Goal: Find specific page/section: Find specific page/section

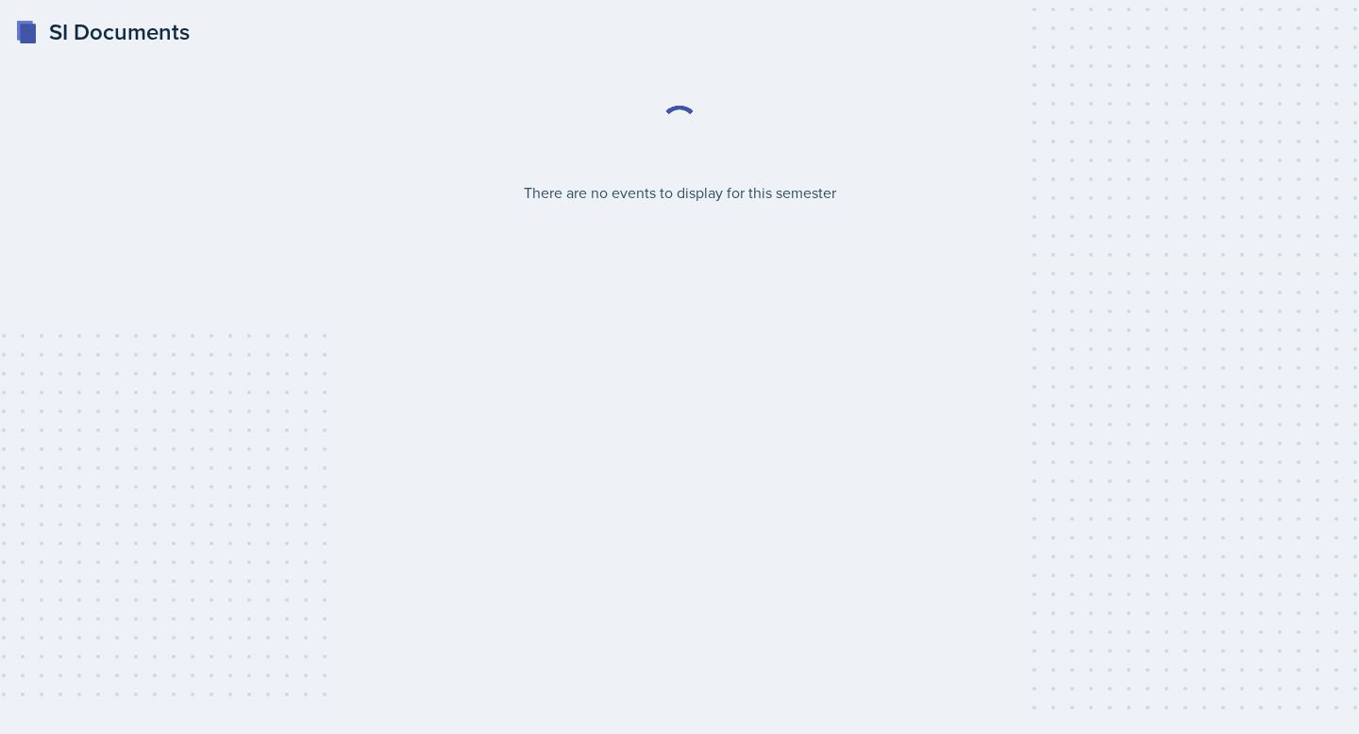
select select "2bed604d-1099-4043-b1bc-2365e8740244"
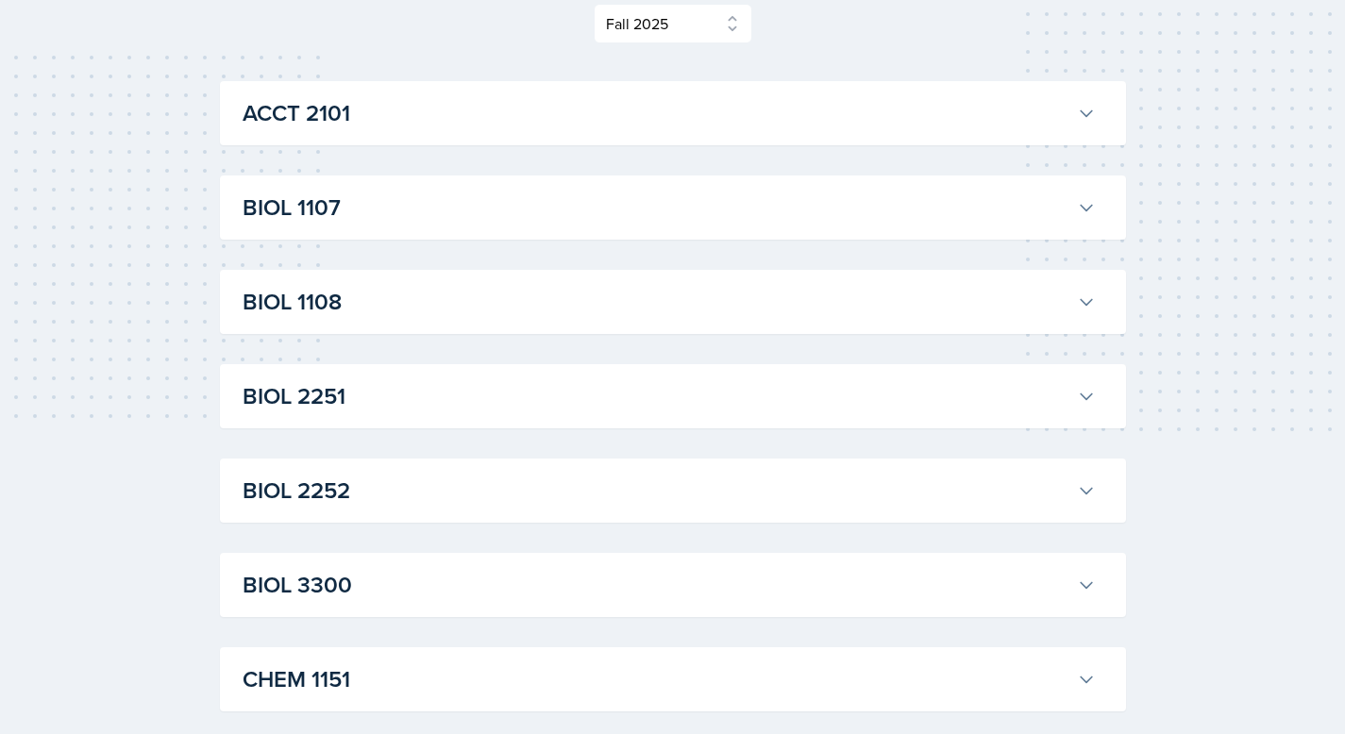
scroll to position [278, 0]
click at [389, 128] on h3 "ACCT 2101" at bounding box center [656, 113] width 827 height 34
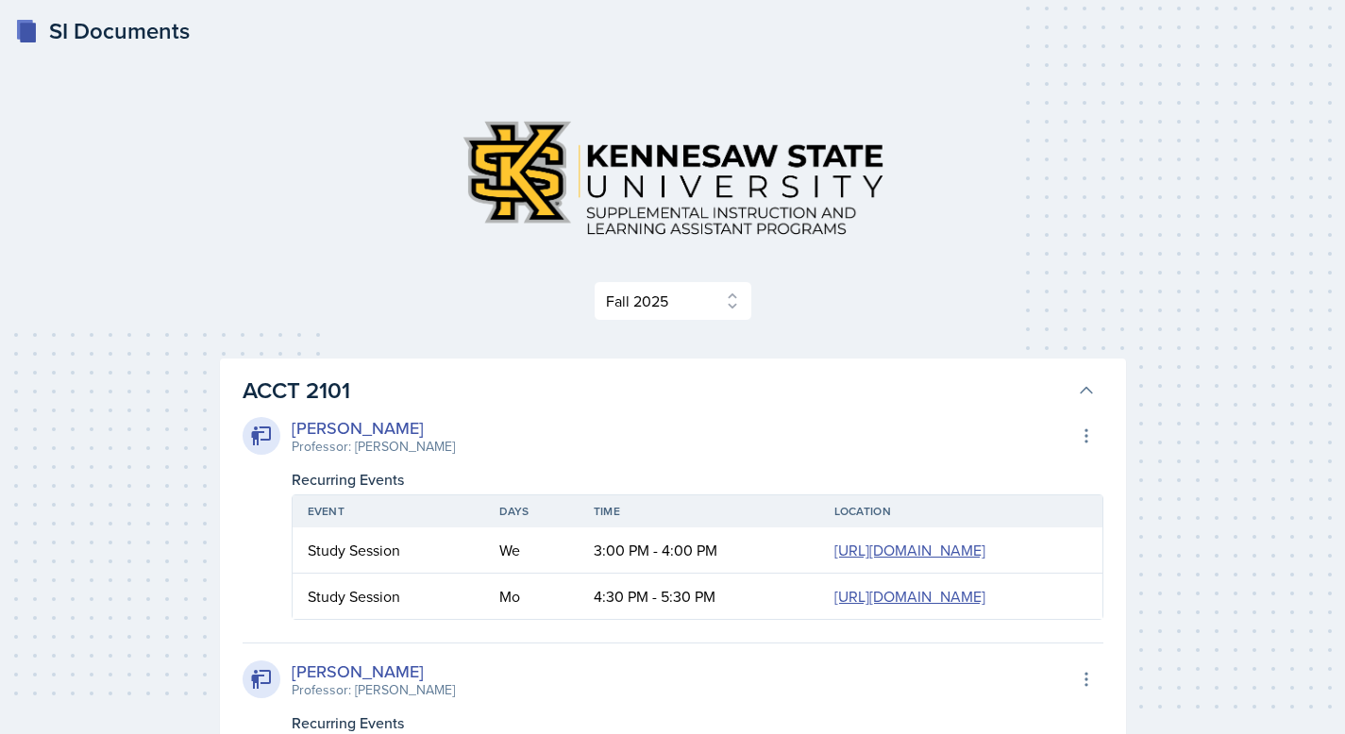
scroll to position [0, 0]
click at [892, 406] on h3 "ACCT 2101" at bounding box center [656, 392] width 827 height 34
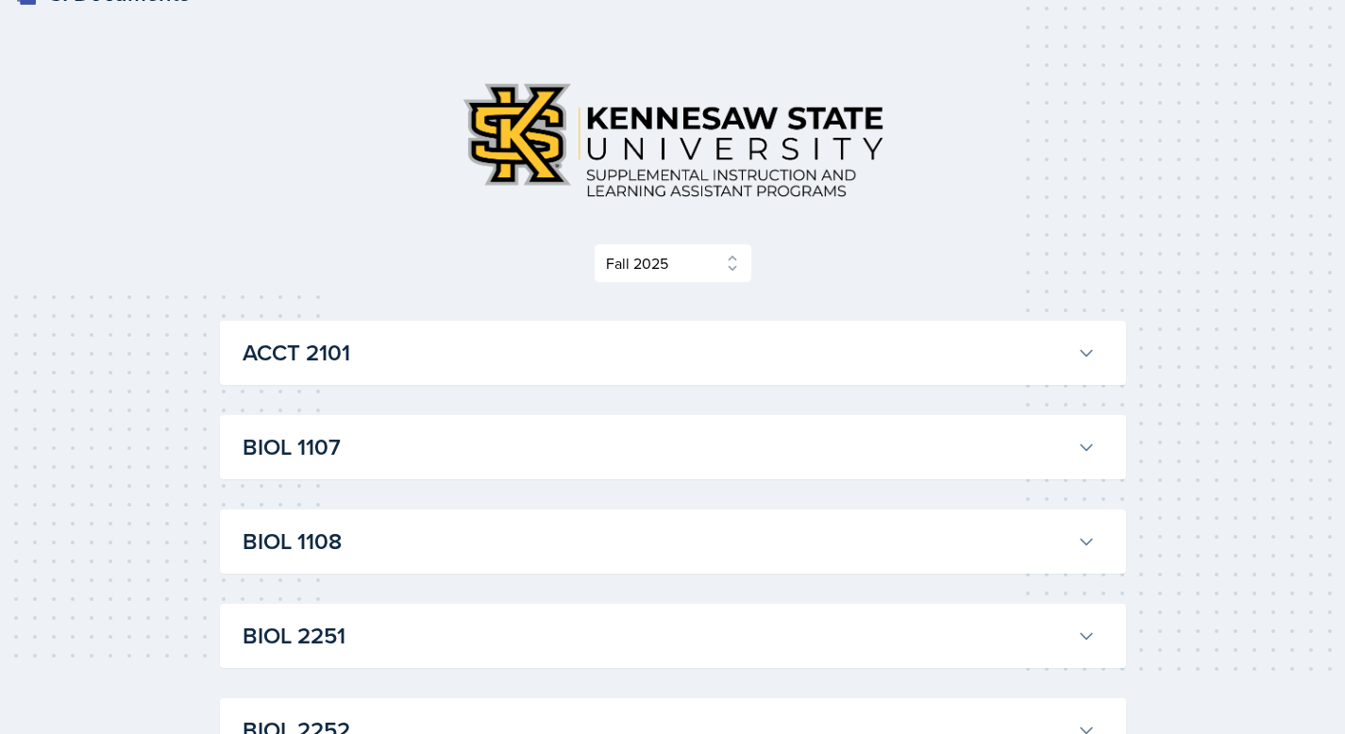
scroll to position [454, 0]
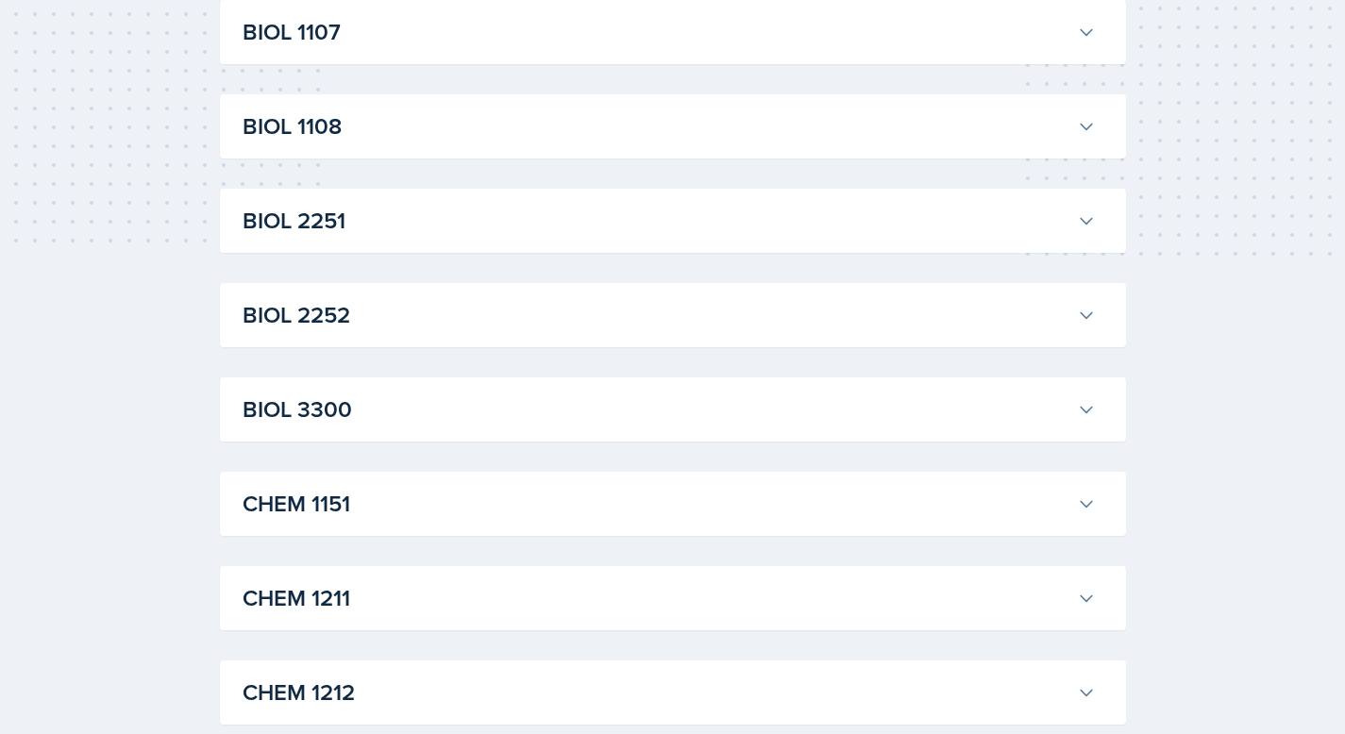
click at [408, 313] on h3 "BIOL 2252" at bounding box center [656, 315] width 827 height 34
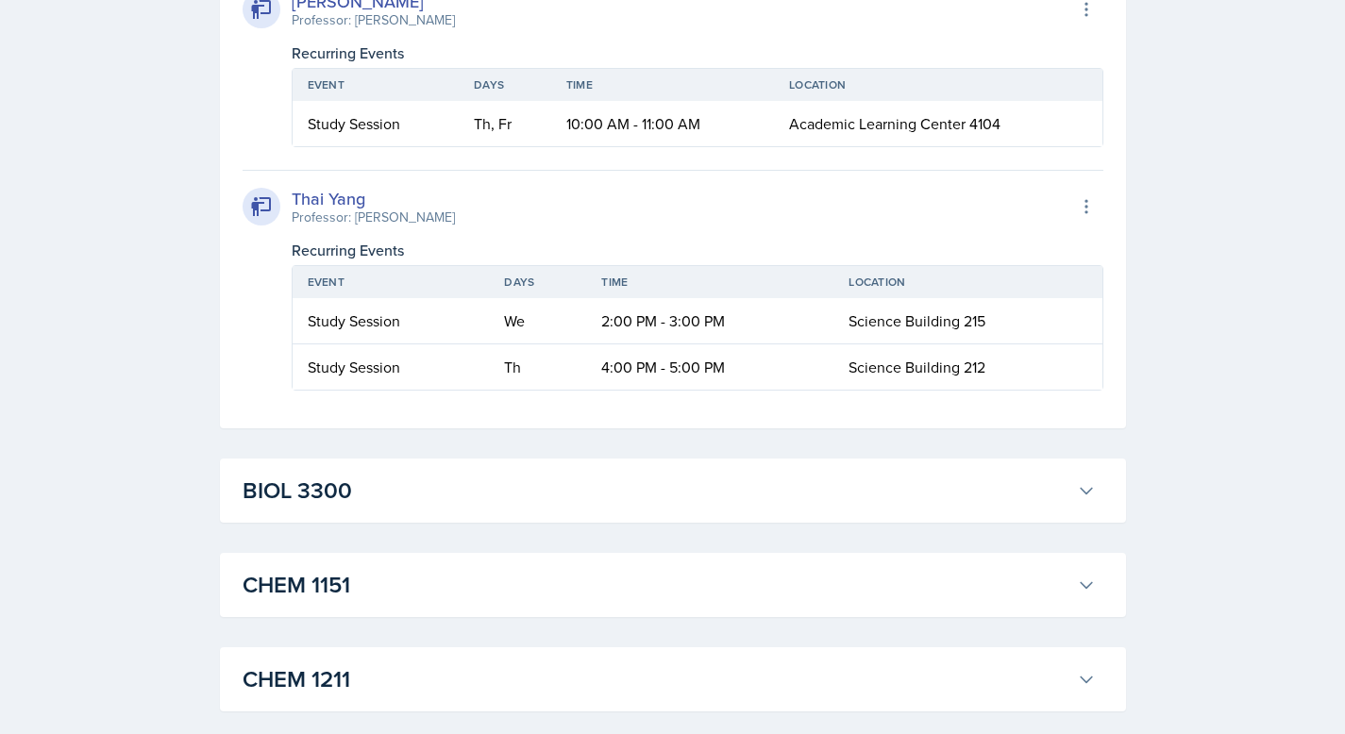
scroll to position [1273, 0]
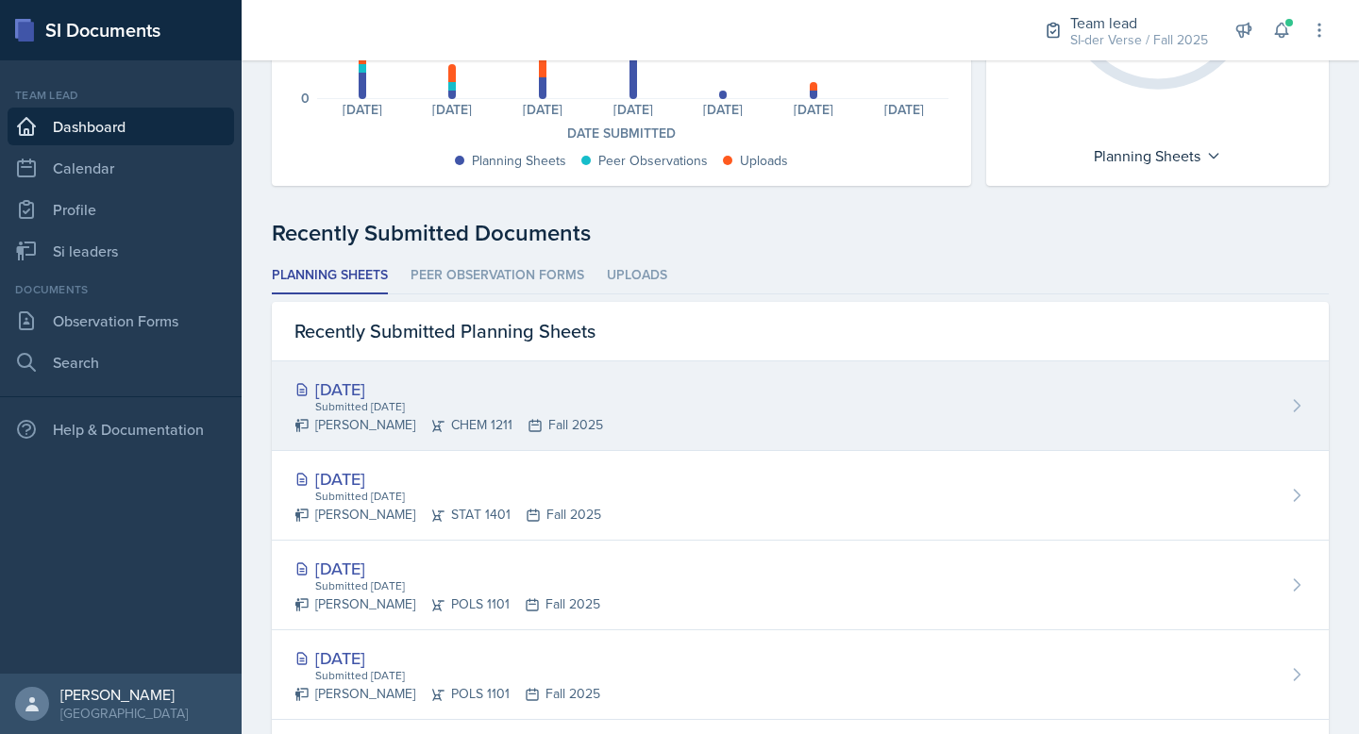
scroll to position [359, 0]
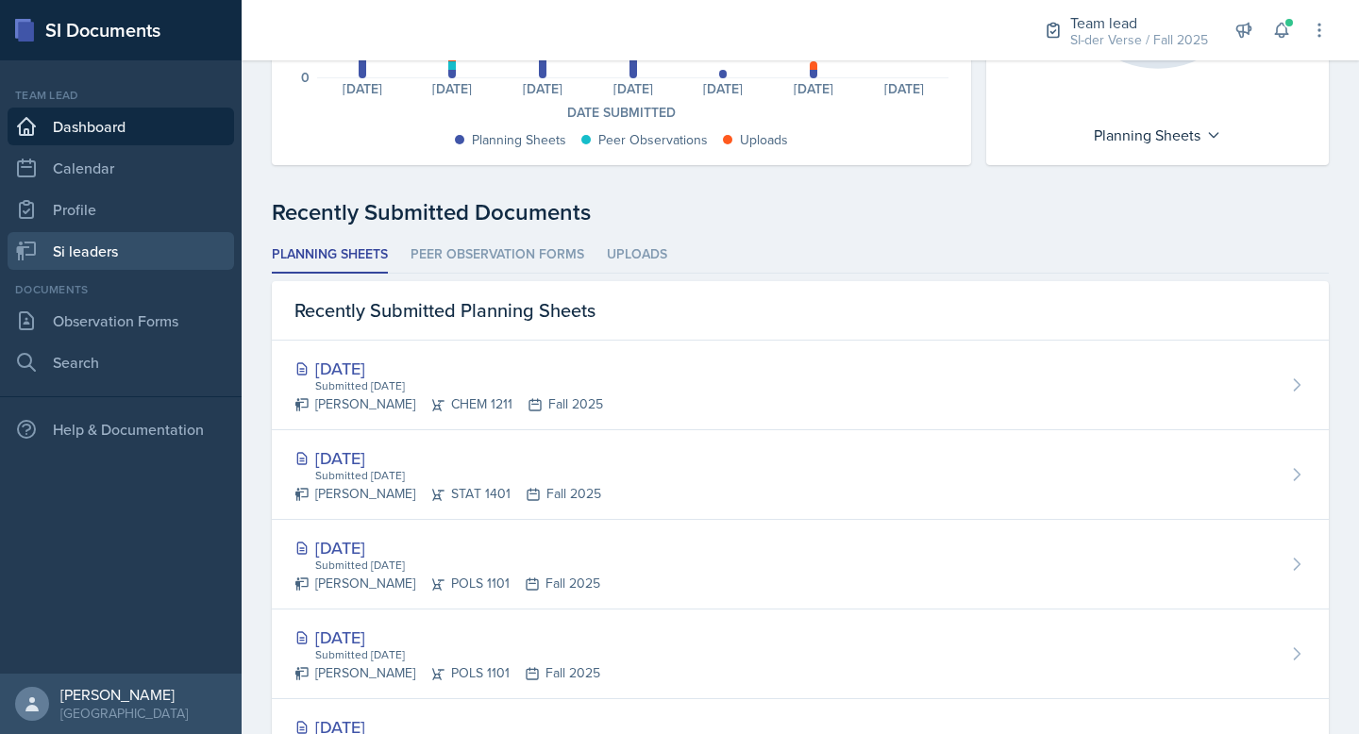
click at [109, 259] on link "Si leaders" at bounding box center [121, 251] width 226 height 38
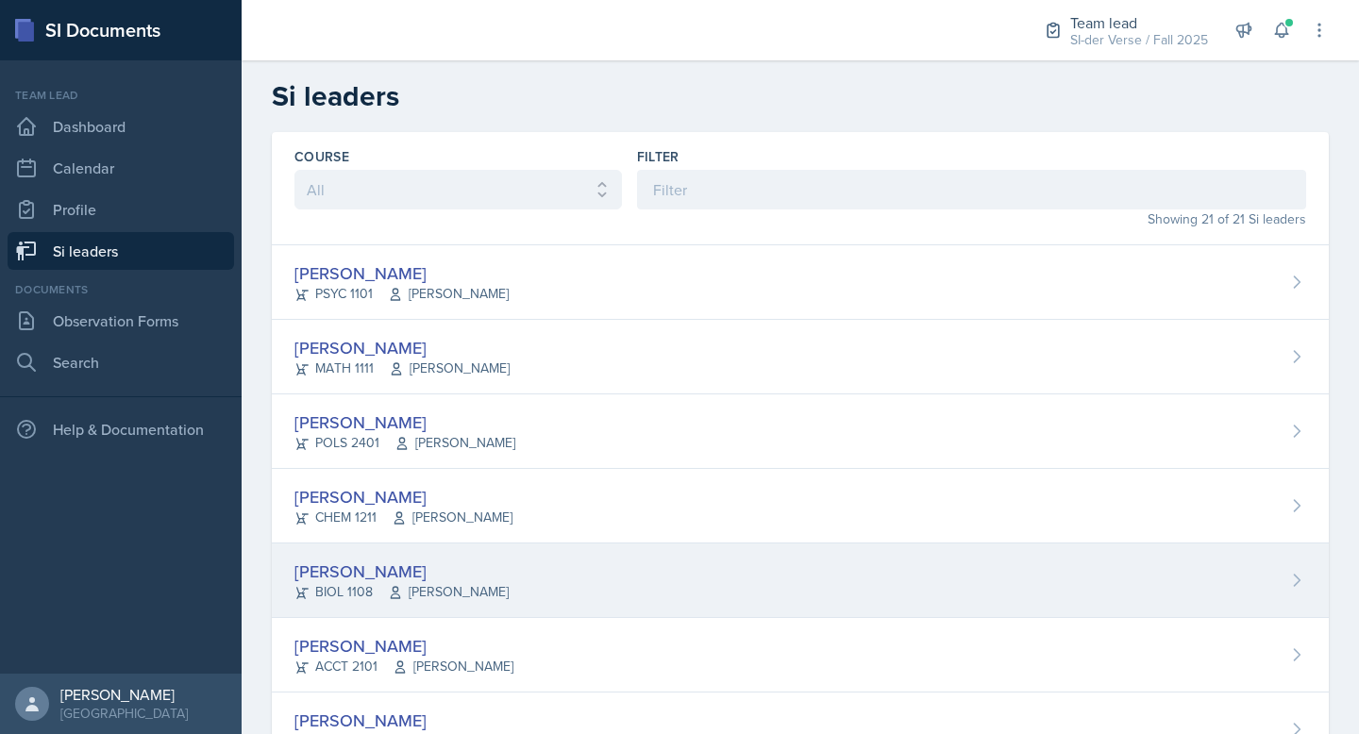
click at [389, 555] on div "[PERSON_NAME] BIOL 1108 [PERSON_NAME]" at bounding box center [800, 581] width 1057 height 75
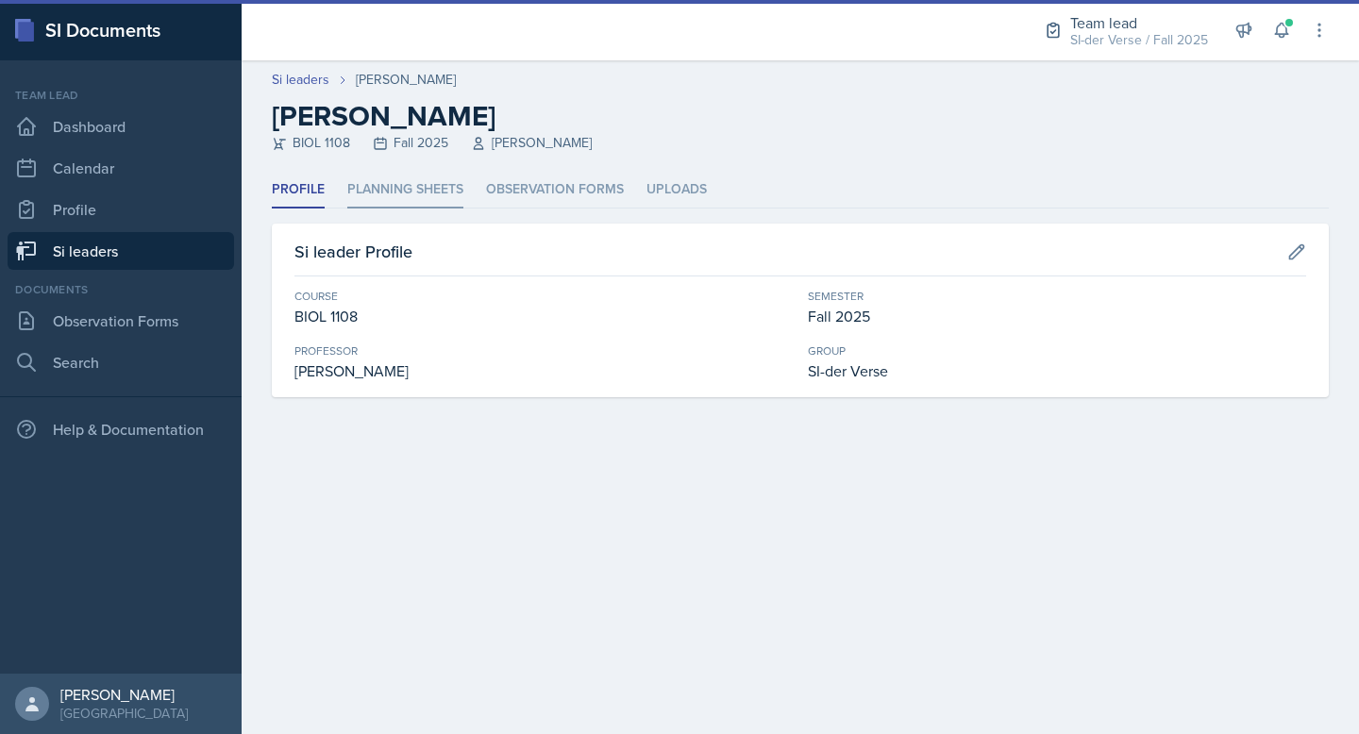
click at [399, 181] on li "Planning Sheets" at bounding box center [405, 190] width 116 height 37
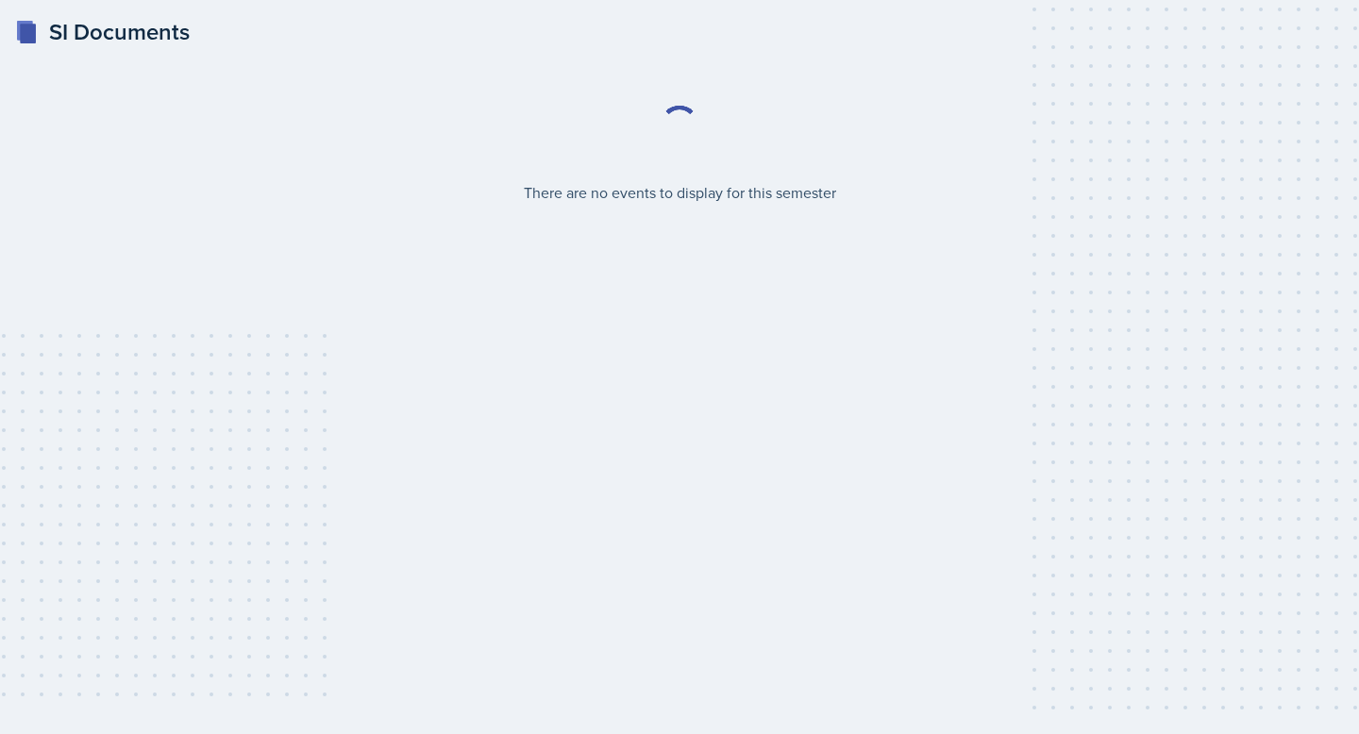
select select "2bed604d-1099-4043-b1bc-2365e8740244"
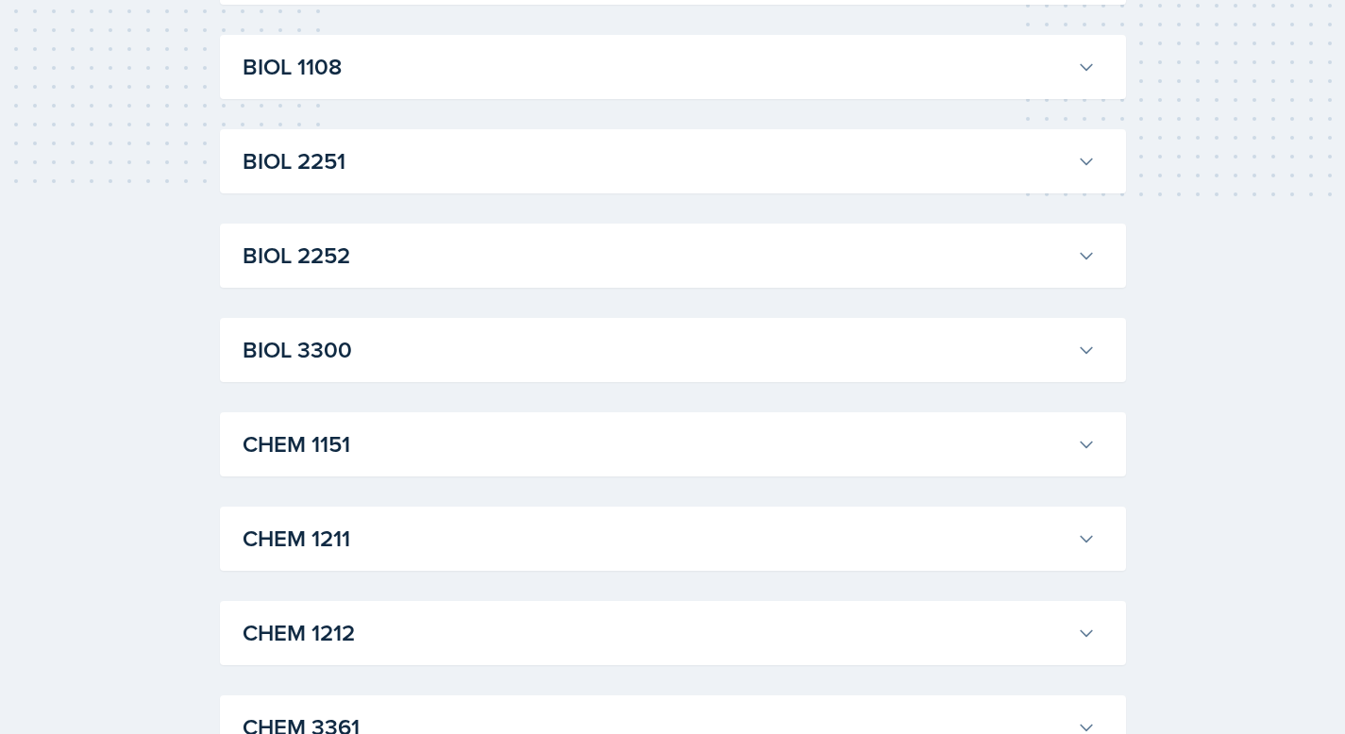
scroll to position [277, 0]
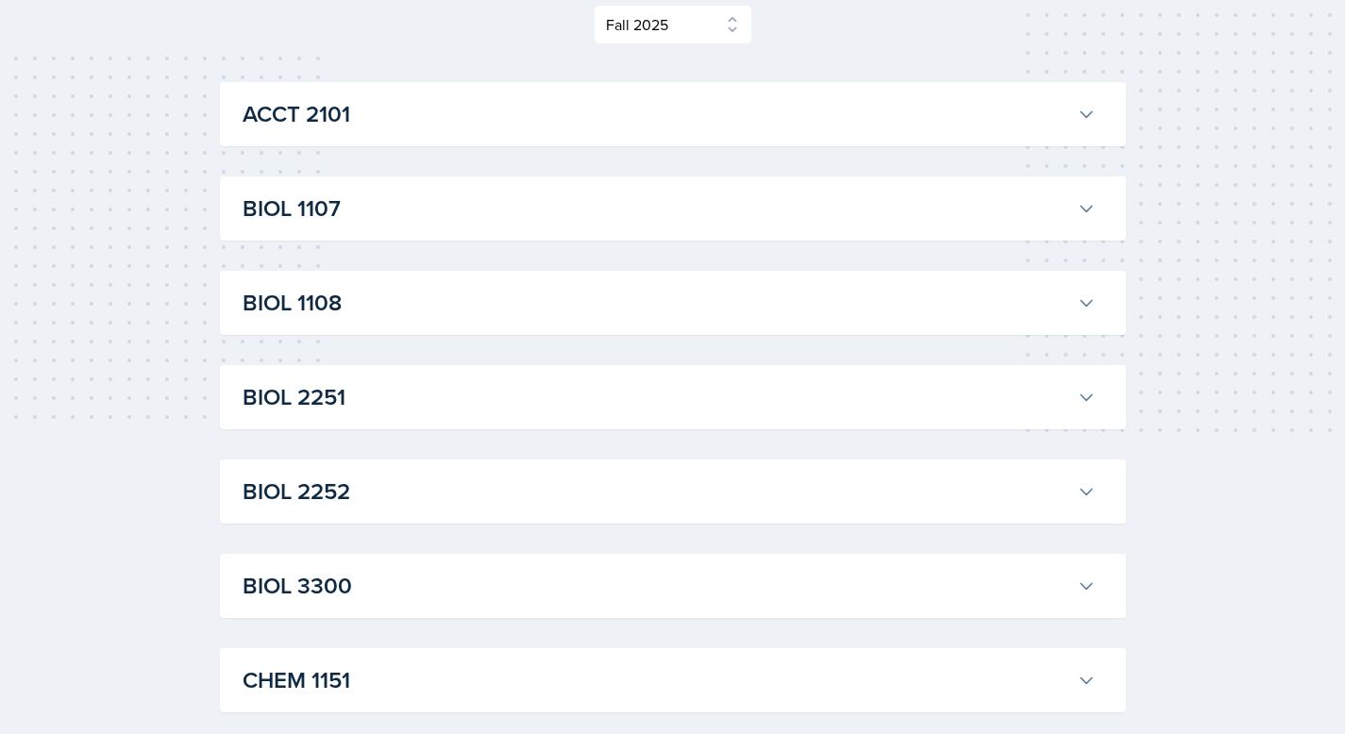
click at [458, 290] on h3 "BIOL 1108" at bounding box center [656, 303] width 827 height 34
